Goal: Task Accomplishment & Management: Manage account settings

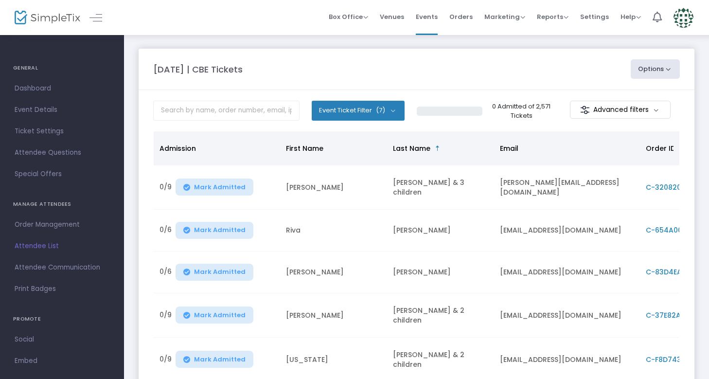
click at [385, 104] on button "Event Ticket Filter (7)" at bounding box center [358, 110] width 93 height 19
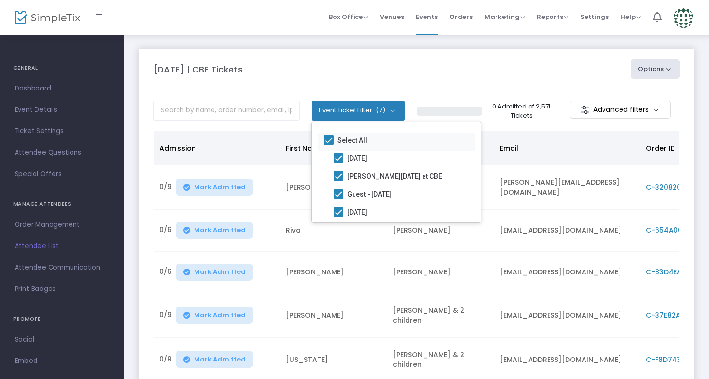
click at [324, 143] on span at bounding box center [329, 140] width 10 height 10
click at [328, 145] on input "Select All" at bounding box center [328, 145] width 0 height 0
checkbox input "false"
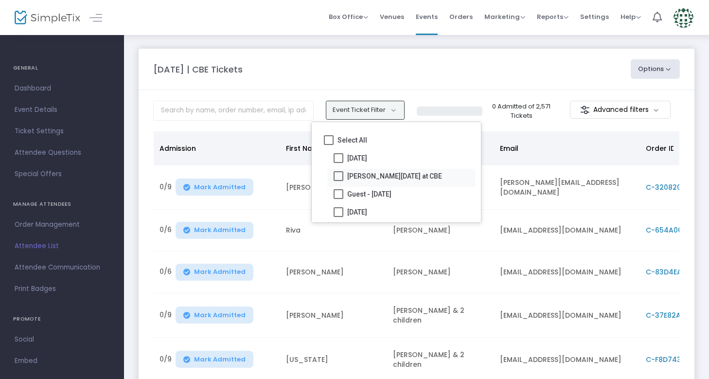
click at [341, 174] on span at bounding box center [339, 176] width 10 height 10
click at [339, 181] on input "[PERSON_NAME][DATE] at CBE" at bounding box center [338, 181] width 0 height 0
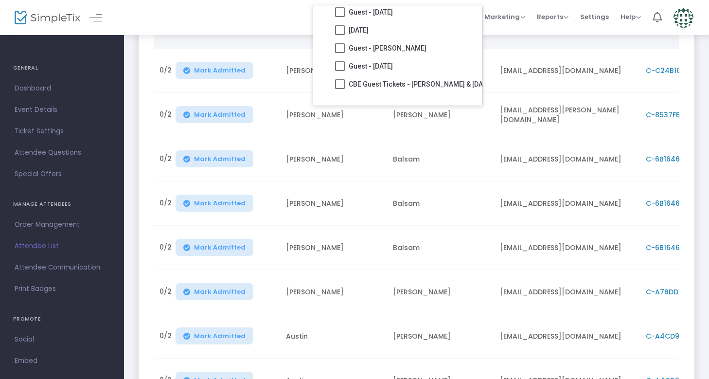
scroll to position [230, 0]
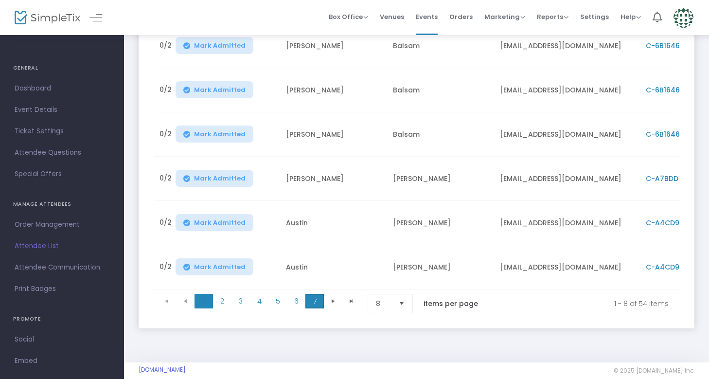
click at [318, 294] on span "7" at bounding box center [315, 301] width 18 height 15
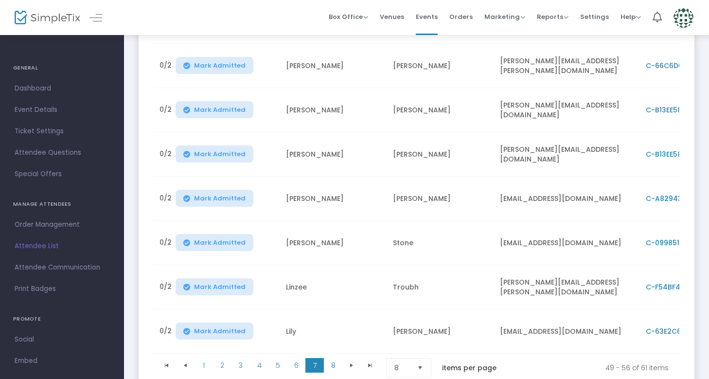
scroll to position [229, 0]
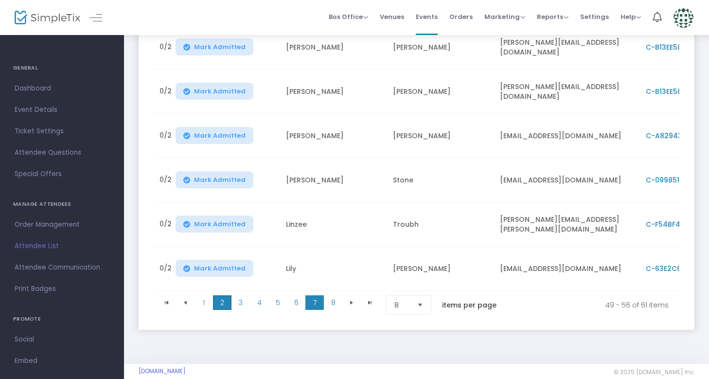
click at [226, 295] on span "2" at bounding box center [222, 302] width 18 height 15
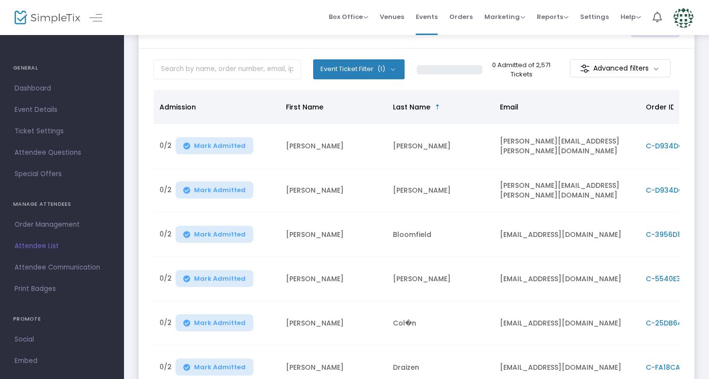
scroll to position [0, 0]
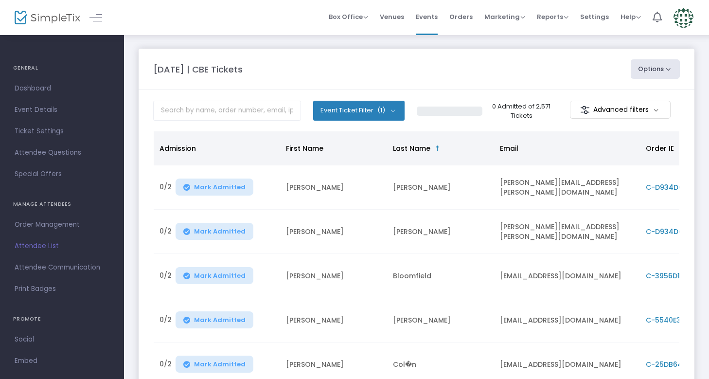
click at [355, 113] on button "Event Ticket Filter (1)" at bounding box center [358, 110] width 91 height 19
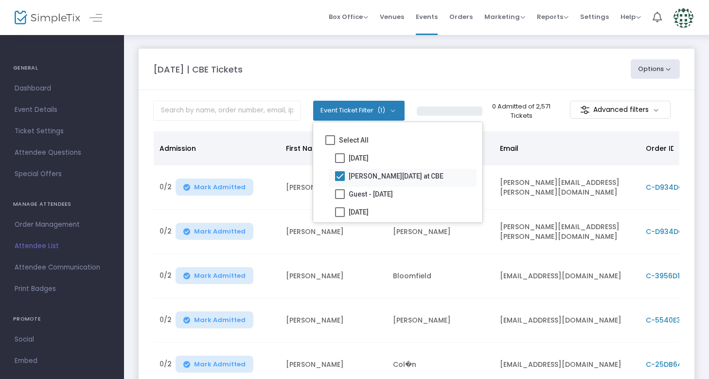
click at [344, 170] on label "[PERSON_NAME][DATE] at CBE" at bounding box center [389, 176] width 108 height 12
click at [340, 181] on input "[PERSON_NAME][DATE] at CBE" at bounding box center [340, 181] width 0 height 0
checkbox input "false"
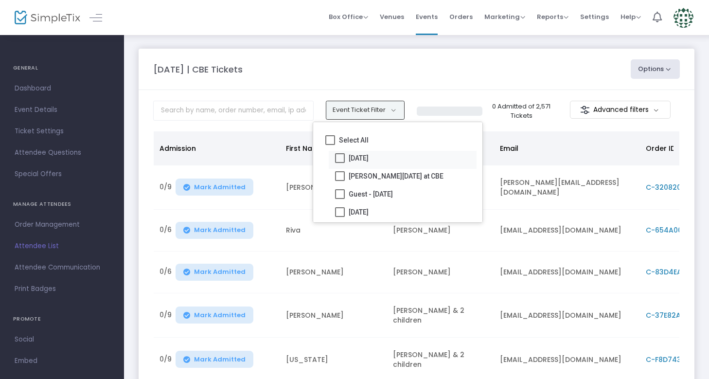
click at [340, 159] on span at bounding box center [340, 158] width 10 height 10
click at [340, 163] on input "[DATE]" at bounding box center [340, 163] width 0 height 0
checkbox input "true"
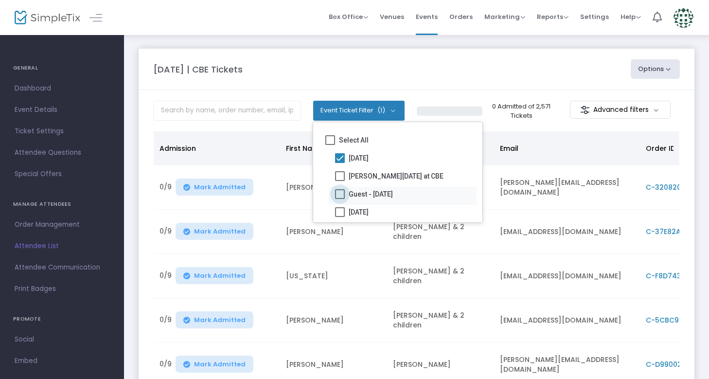
click at [339, 197] on span at bounding box center [340, 194] width 10 height 10
click at [340, 199] on input "Guest - [DATE]" at bounding box center [340, 199] width 0 height 0
checkbox input "true"
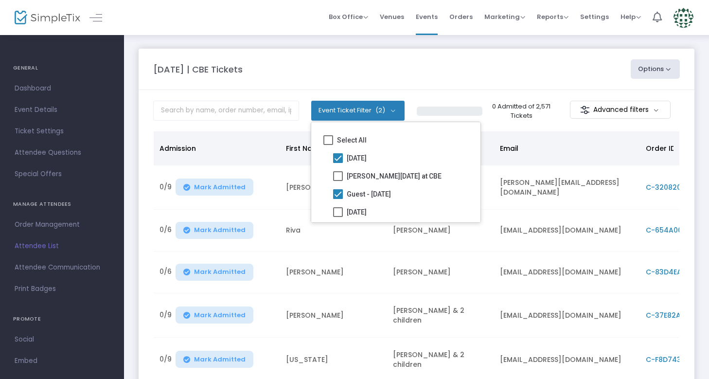
scroll to position [230, 0]
